Goal: Navigation & Orientation: Find specific page/section

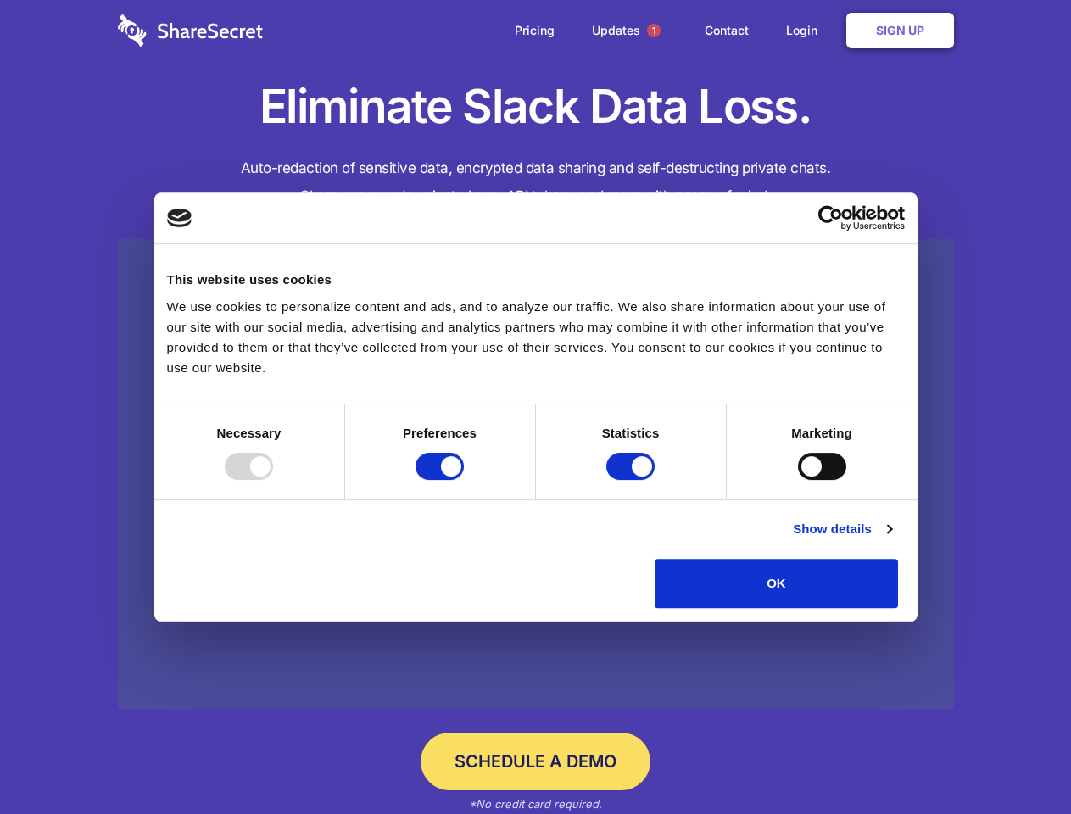
click at [273, 480] on div at bounding box center [249, 466] width 48 height 27
click at [464, 480] on input "Preferences" at bounding box center [439, 466] width 48 height 27
checkbox input "false"
click at [632, 480] on input "Statistics" at bounding box center [630, 466] width 48 height 27
checkbox input "false"
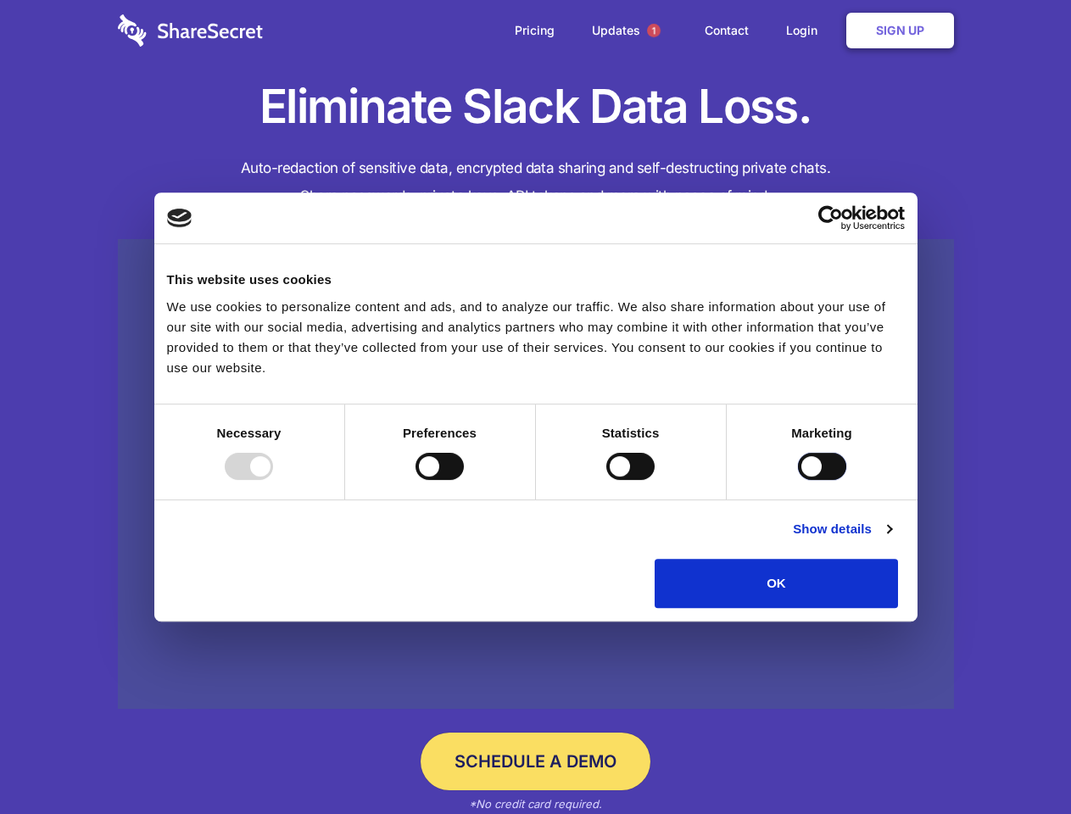
click at [798, 480] on input "Marketing" at bounding box center [822, 466] width 48 height 27
checkbox input "true"
click at [891, 539] on link "Show details" at bounding box center [842, 529] width 98 height 20
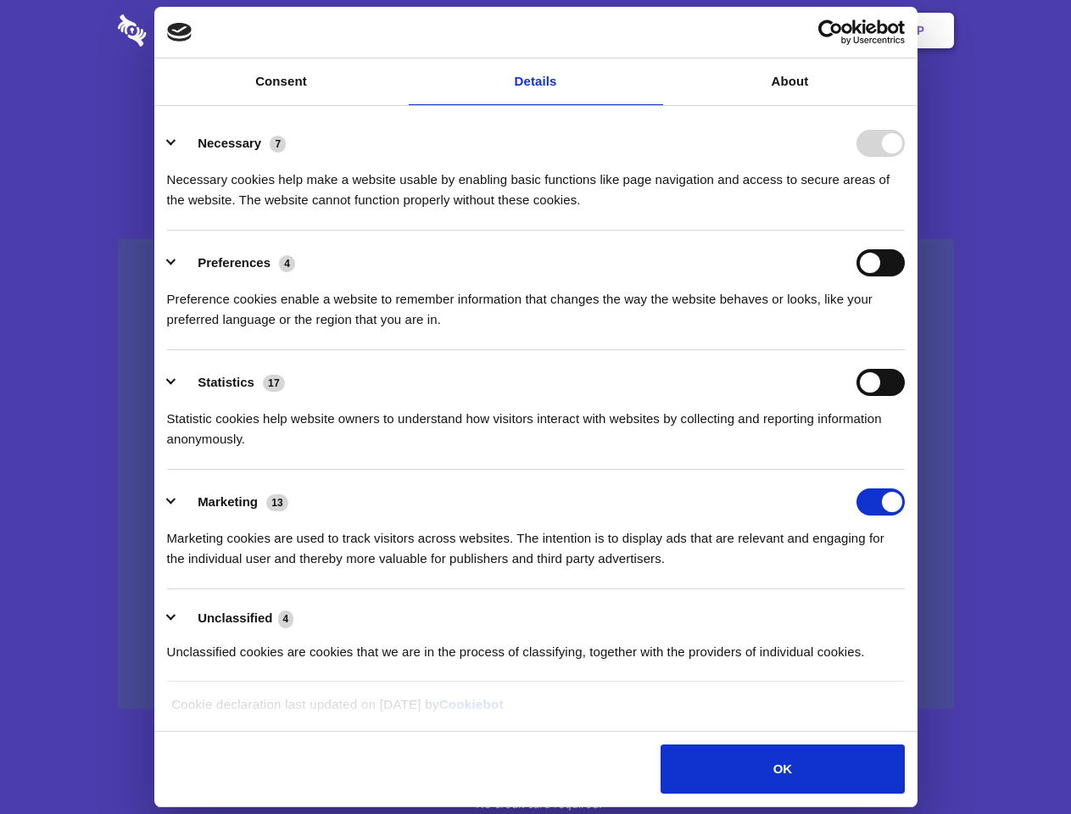
click at [905, 231] on li "Necessary 7 Necessary cookies help make a website usable by enabling basic func…" at bounding box center [536, 171] width 738 height 120
click at [653, 31] on span "1" at bounding box center [654, 31] width 14 height 14
